Goal: Task Accomplishment & Management: Complete application form

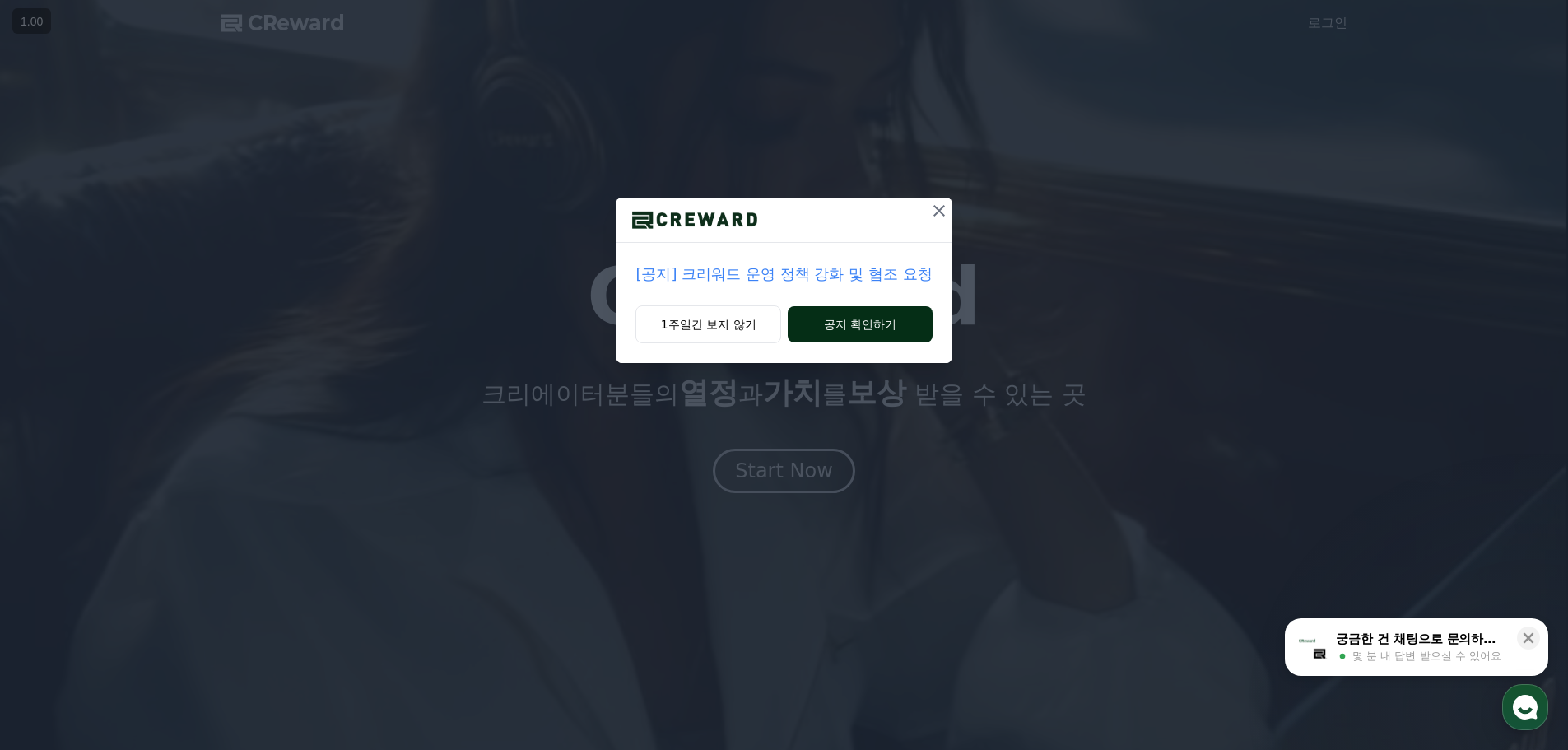
click at [817, 332] on button "공지 확인하기" at bounding box center [860, 324] width 144 height 36
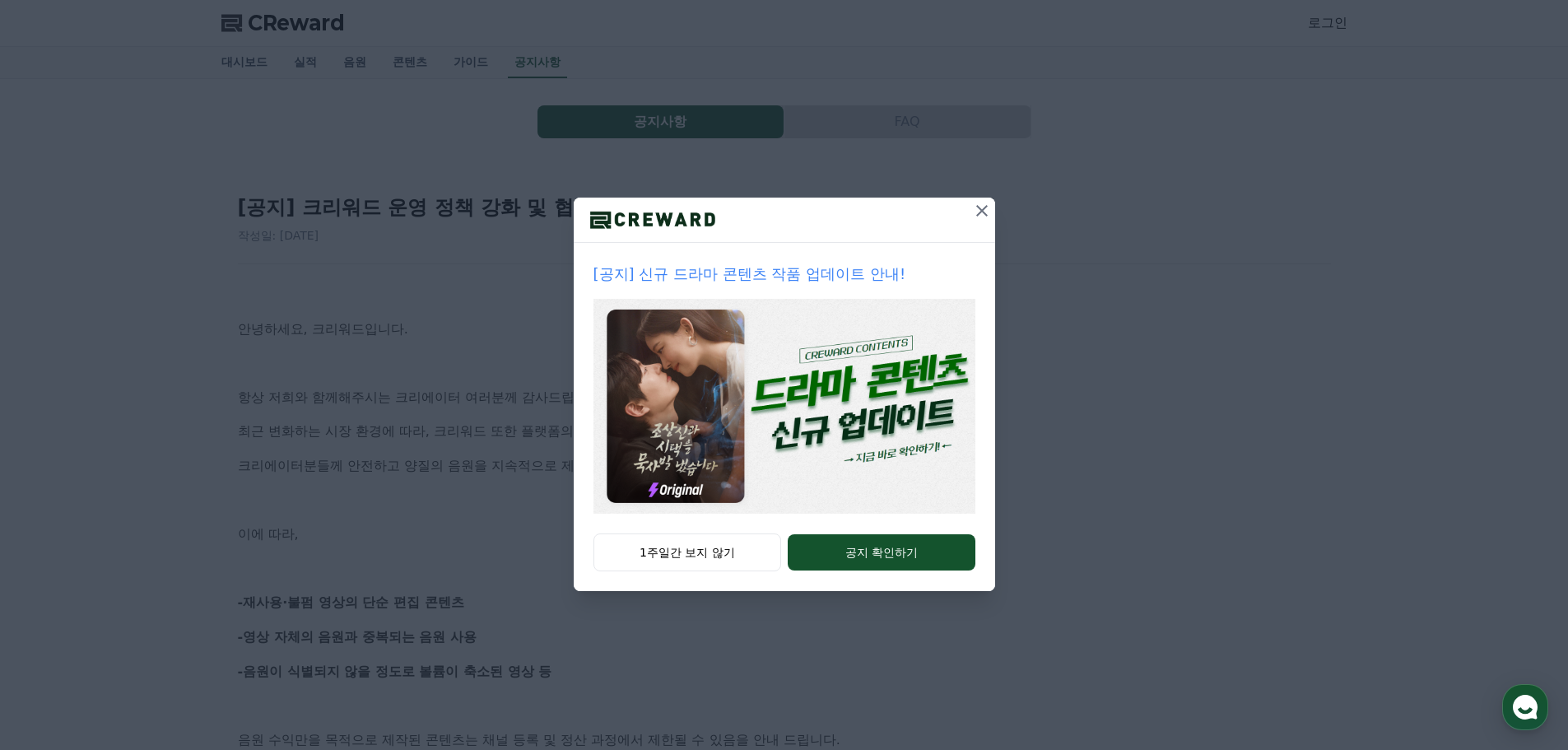
click at [984, 208] on icon at bounding box center [982, 211] width 11 height 11
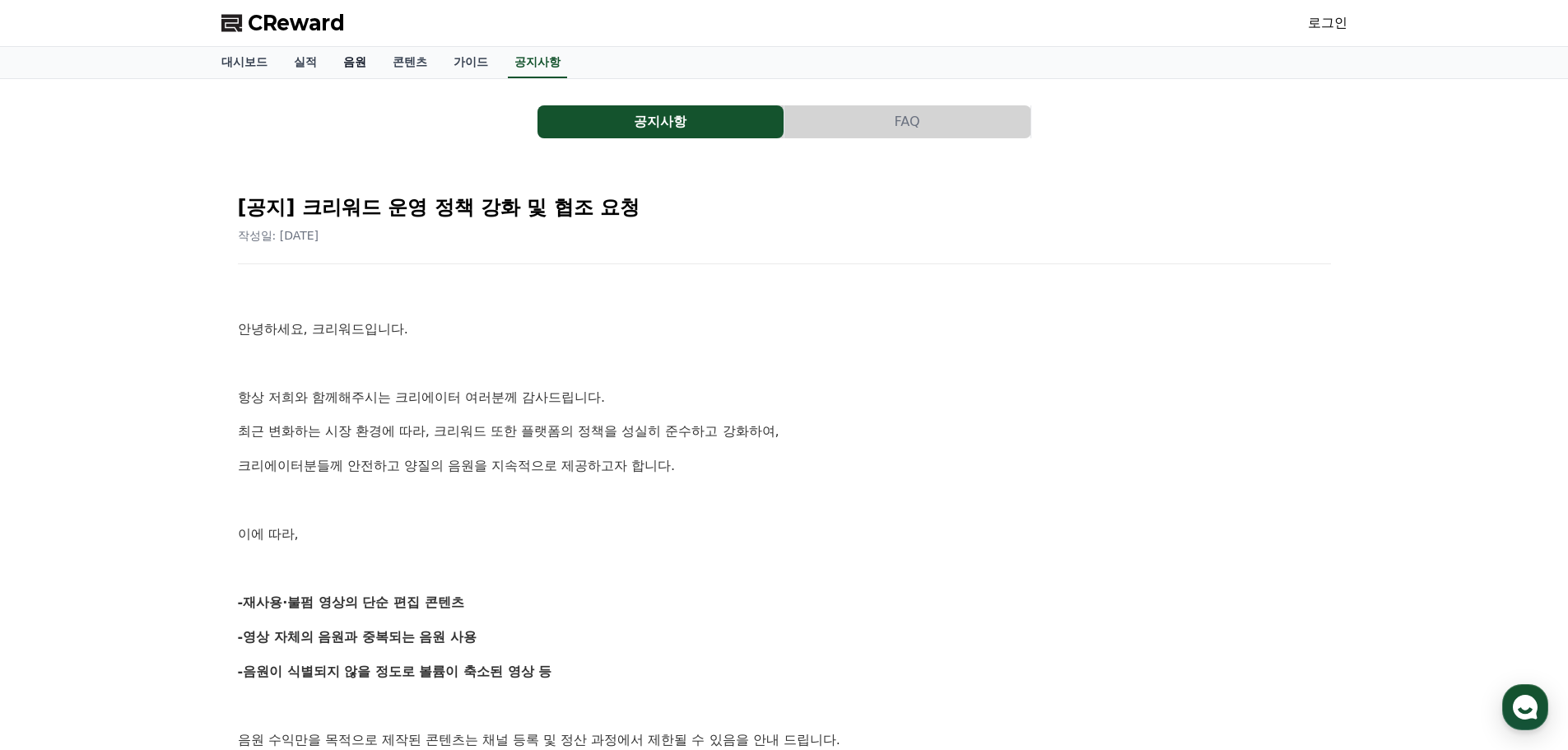
click at [359, 65] on link "음원" at bounding box center [354, 63] width 49 height 31
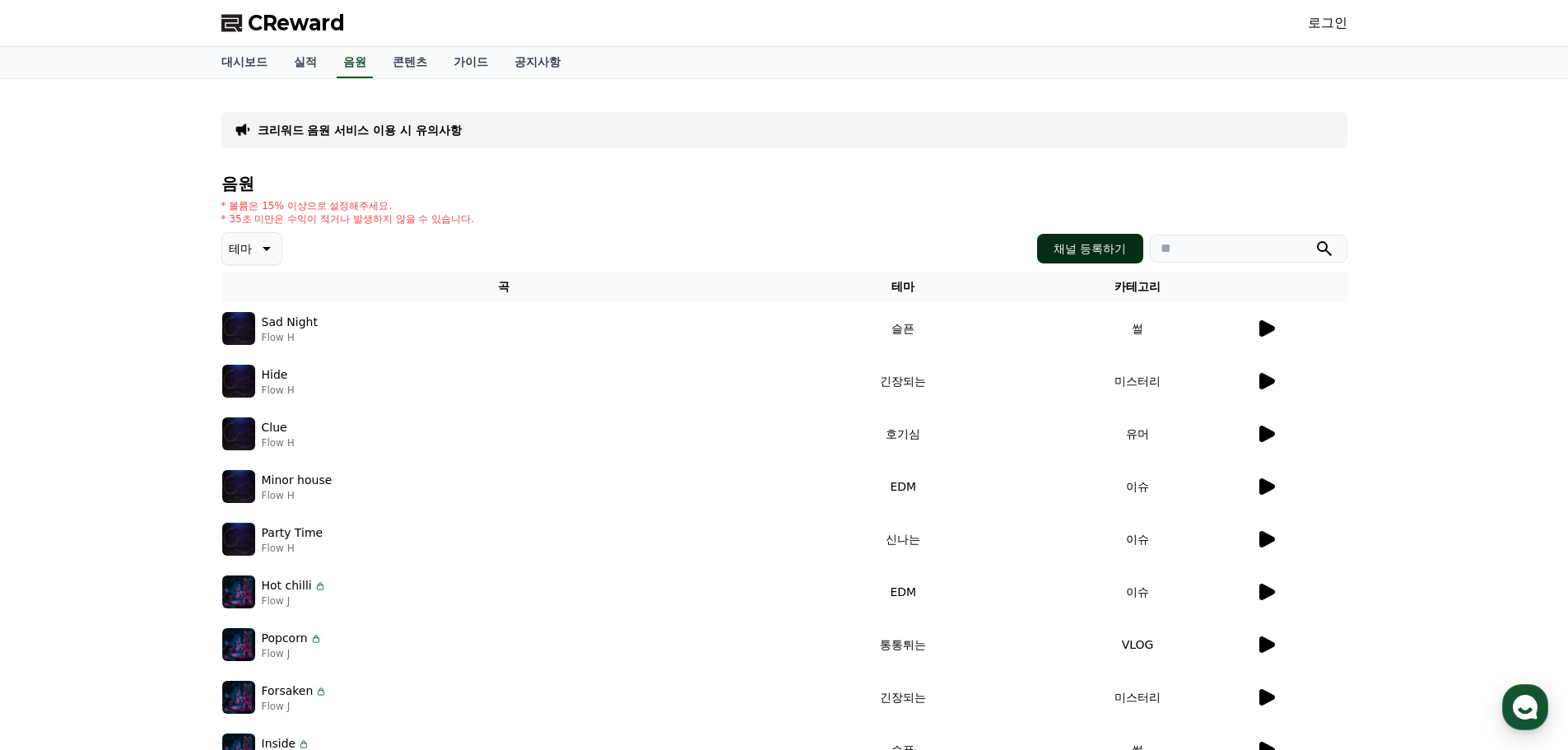
click at [1101, 254] on button "채널 등록하기" at bounding box center [1090, 249] width 105 height 30
